Goal: Find specific page/section: Find specific page/section

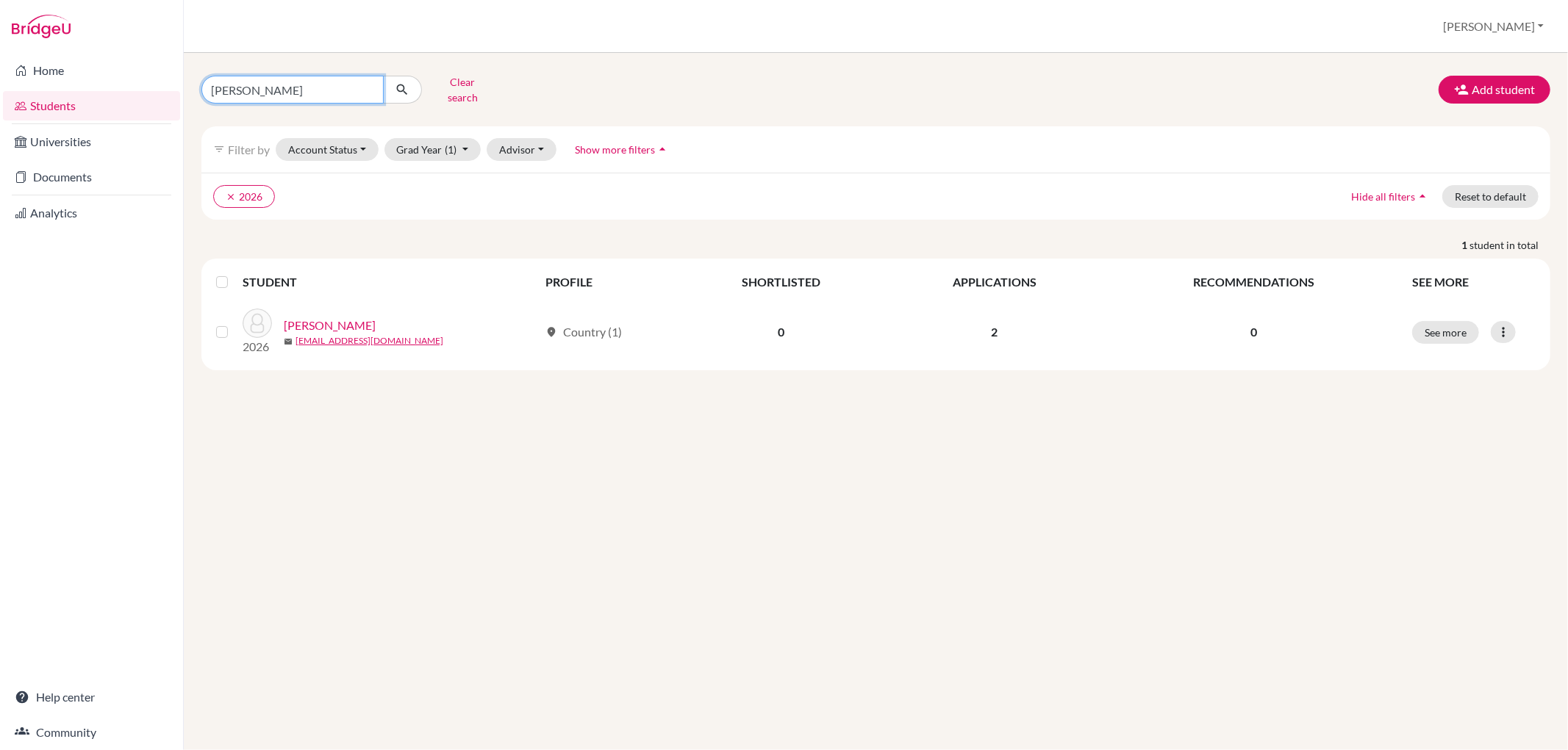
click at [368, 83] on input "[PERSON_NAME]" at bounding box center [293, 90] width 183 height 28
type input "mat"
click at [408, 82] on icon "submit" at bounding box center [402, 90] width 14 height 14
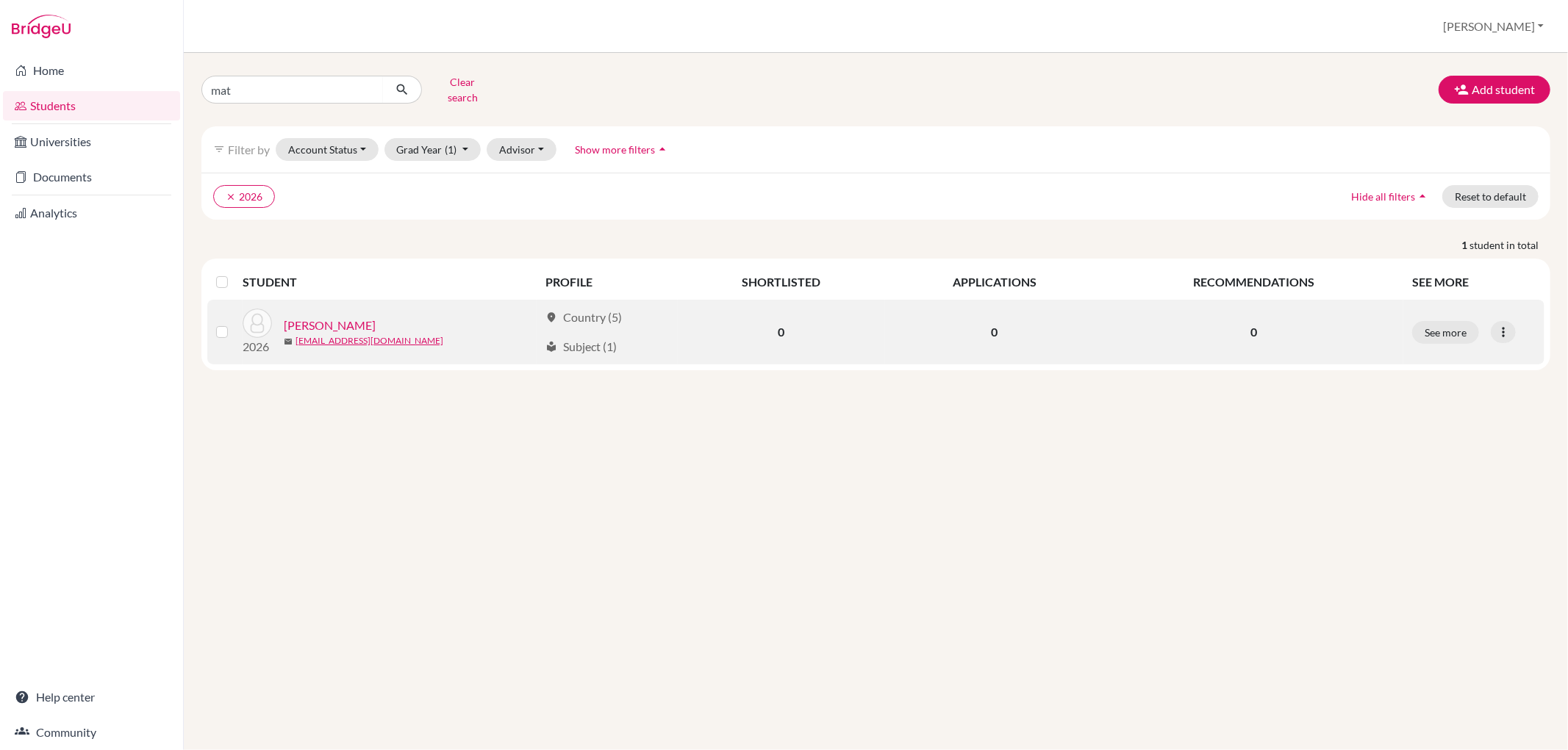
click at [363, 317] on link "[PERSON_NAME]" at bounding box center [329, 326] width 92 height 18
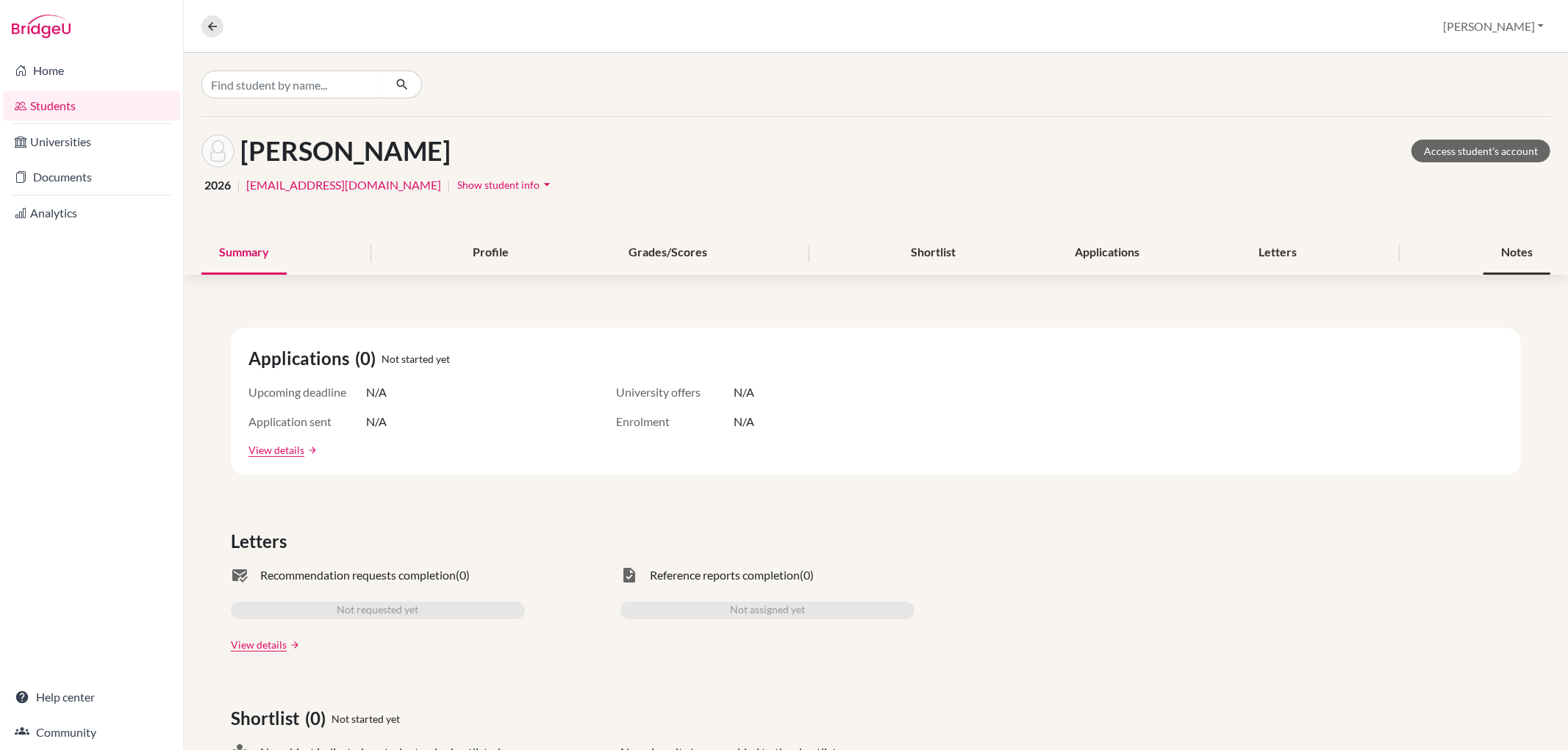
click at [1522, 247] on div "Notes" at bounding box center [1518, 253] width 67 height 43
